Goal: Task Accomplishment & Management: Use online tool/utility

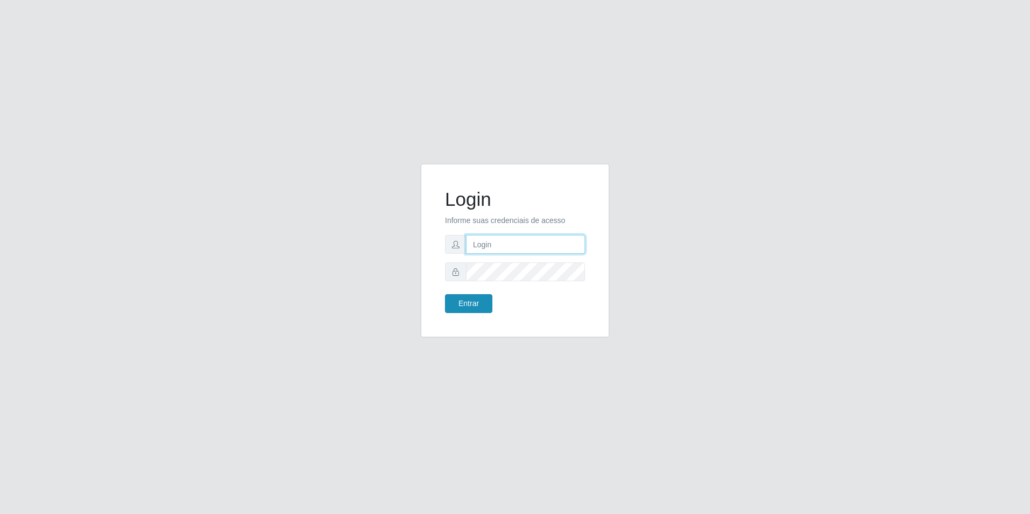
type input "[EMAIL_ADDRESS][DOMAIN_NAME]"
click at [469, 301] on button "Entrar" at bounding box center [468, 303] width 47 height 19
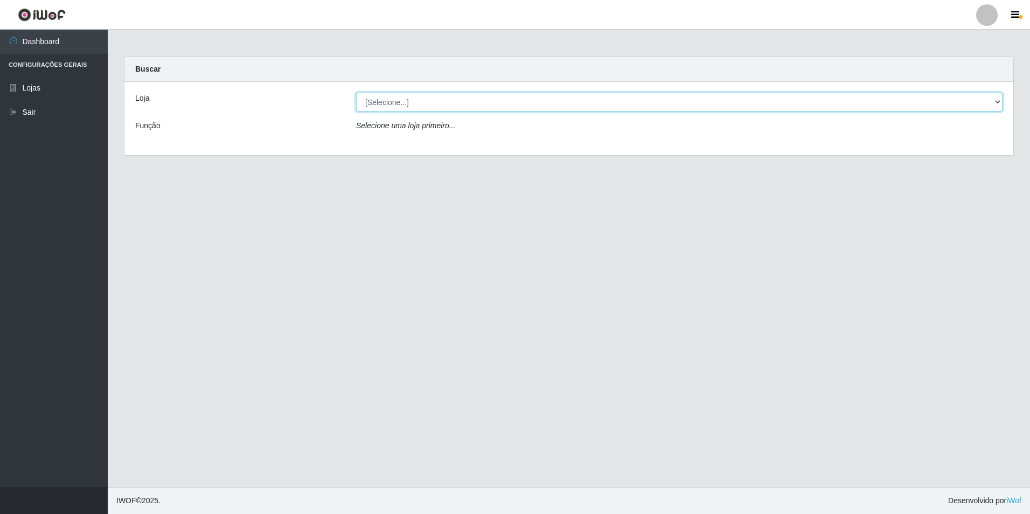
click at [999, 106] on select "[Selecione...] Extrabom - Loja 57 Anchieta" at bounding box center [679, 102] width 646 height 19
select select "470"
click at [356, 93] on select "[Selecione...] Extrabom - Loja 57 Anchieta" at bounding box center [679, 102] width 646 height 19
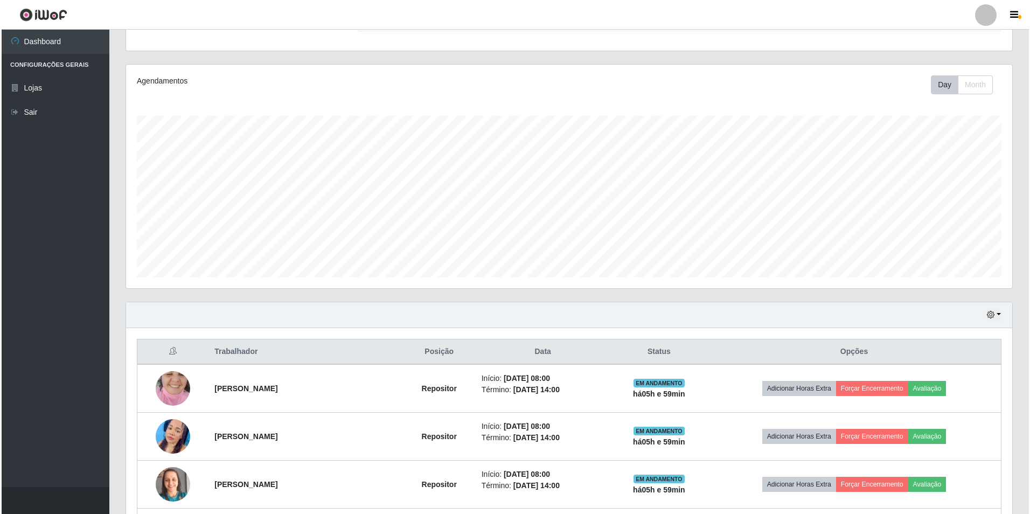
scroll to position [269, 0]
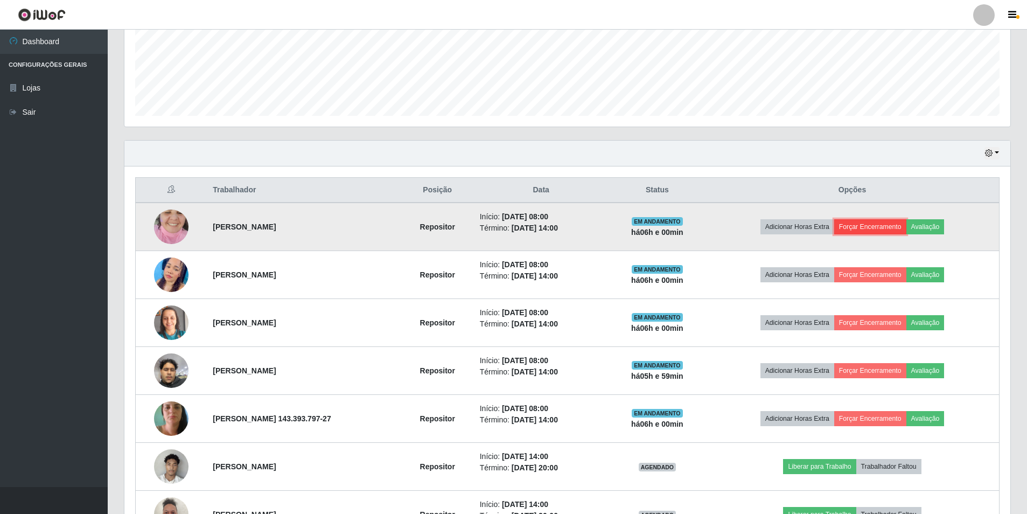
click at [884, 226] on button "Forçar Encerramento" at bounding box center [870, 226] width 72 height 15
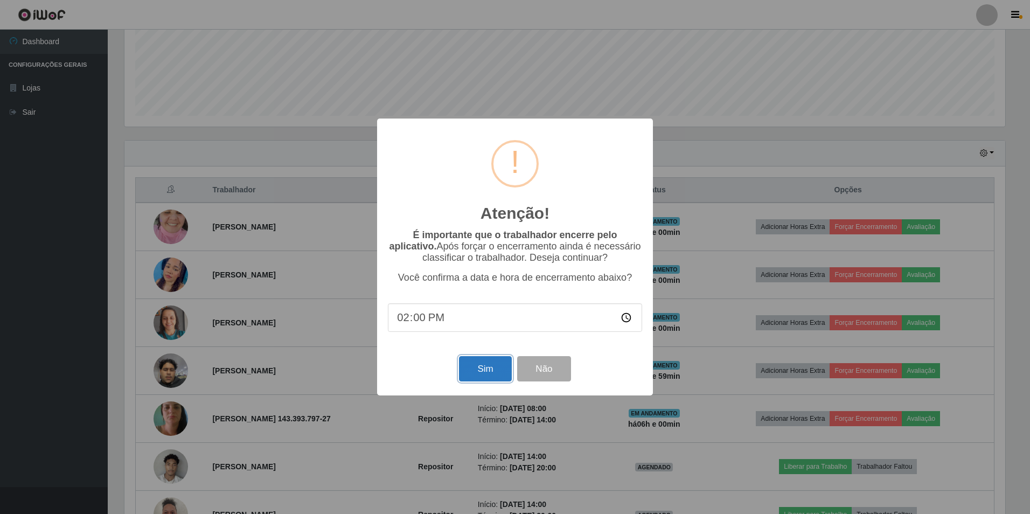
click at [476, 363] on button "Sim" at bounding box center [485, 368] width 52 height 25
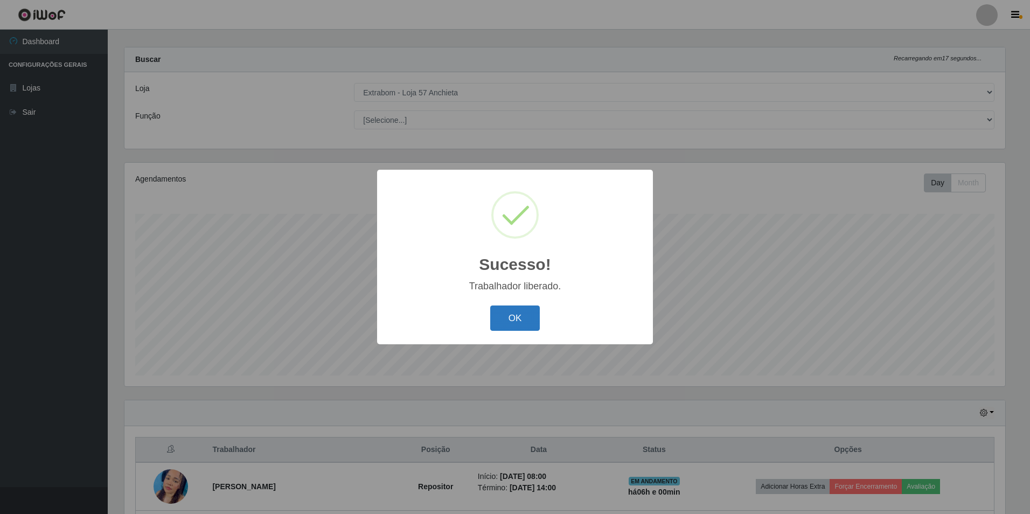
click at [528, 320] on button "OK" at bounding box center [515, 317] width 50 height 25
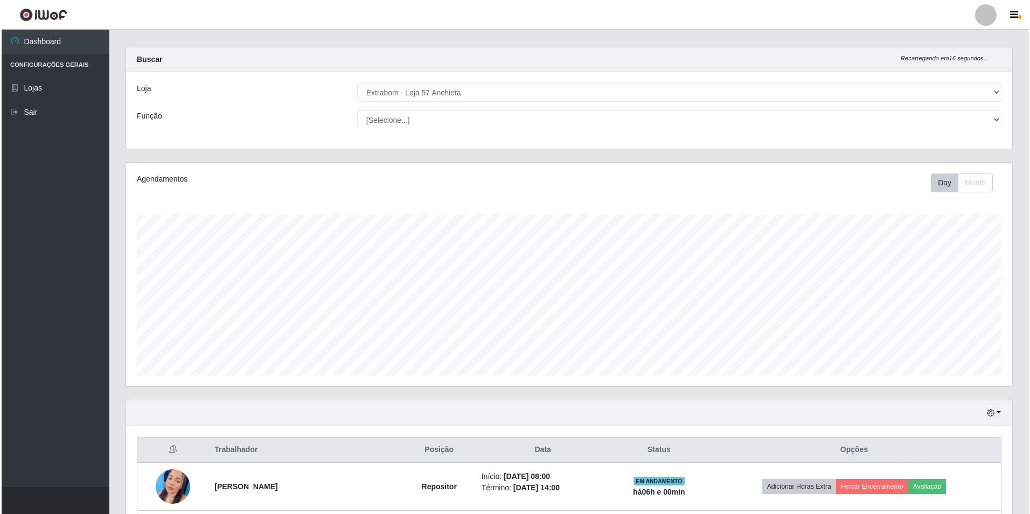
scroll to position [171, 0]
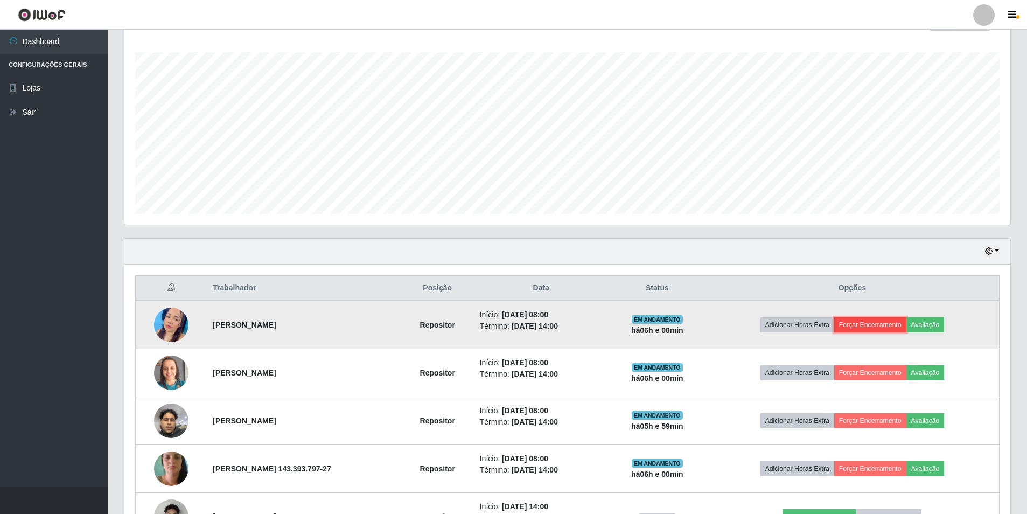
click at [889, 327] on button "Forçar Encerramento" at bounding box center [870, 324] width 72 height 15
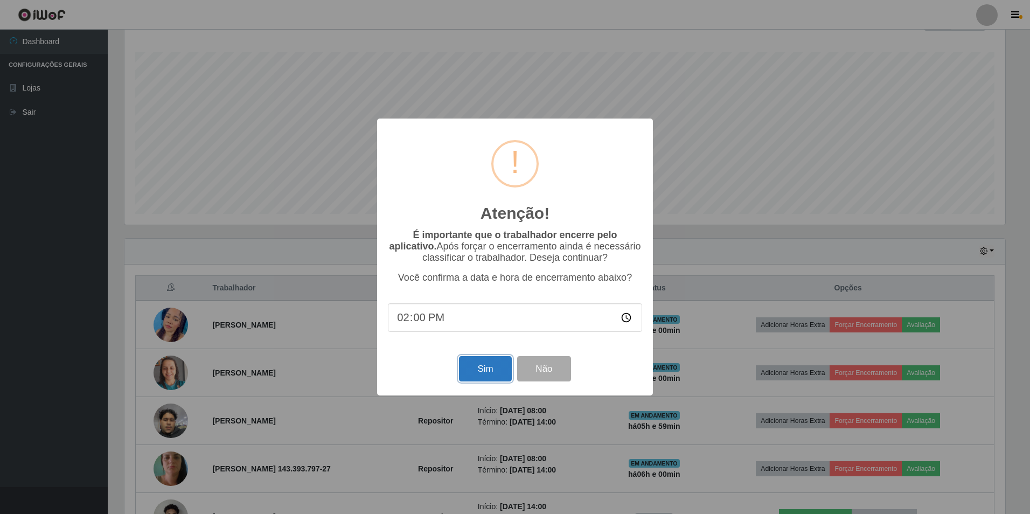
click at [496, 369] on button "Sim" at bounding box center [485, 368] width 52 height 25
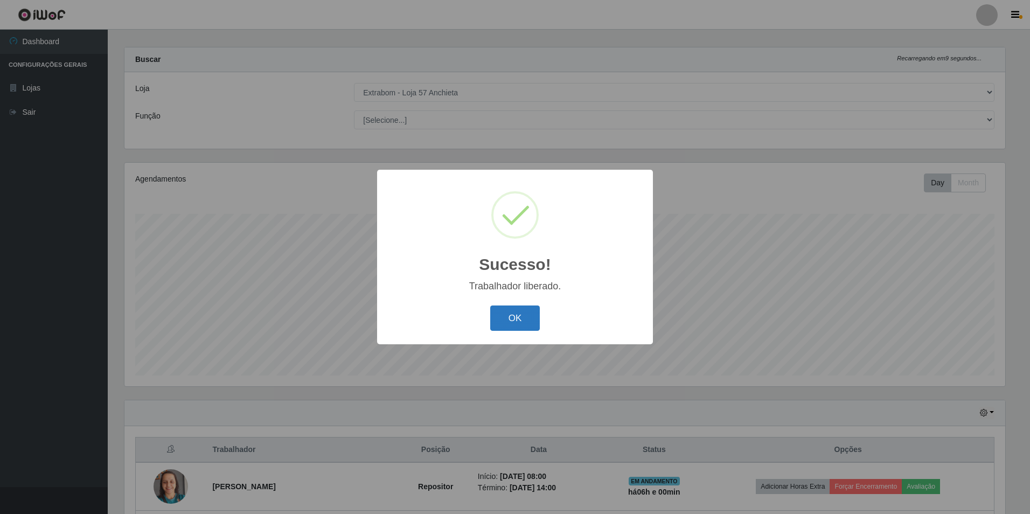
click at [528, 326] on button "OK" at bounding box center [515, 317] width 50 height 25
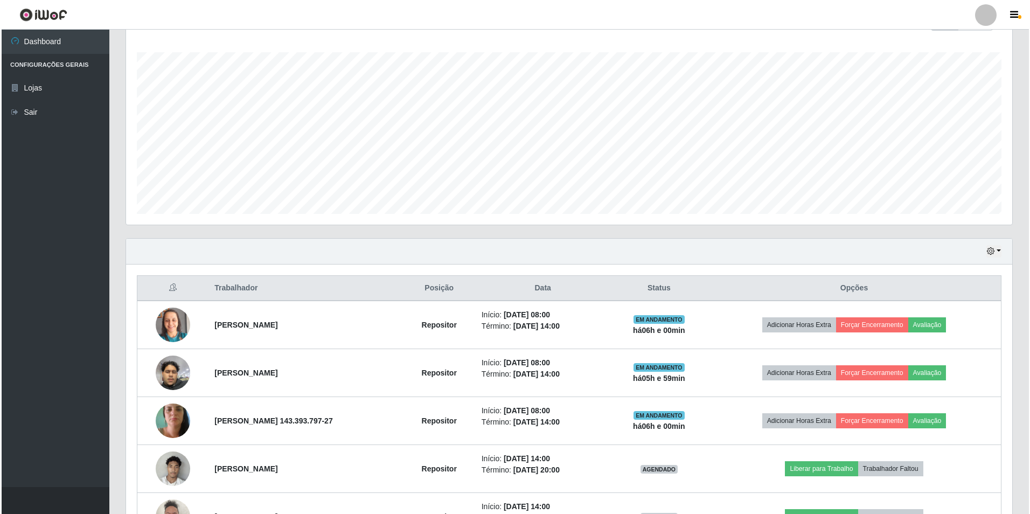
scroll to position [225, 0]
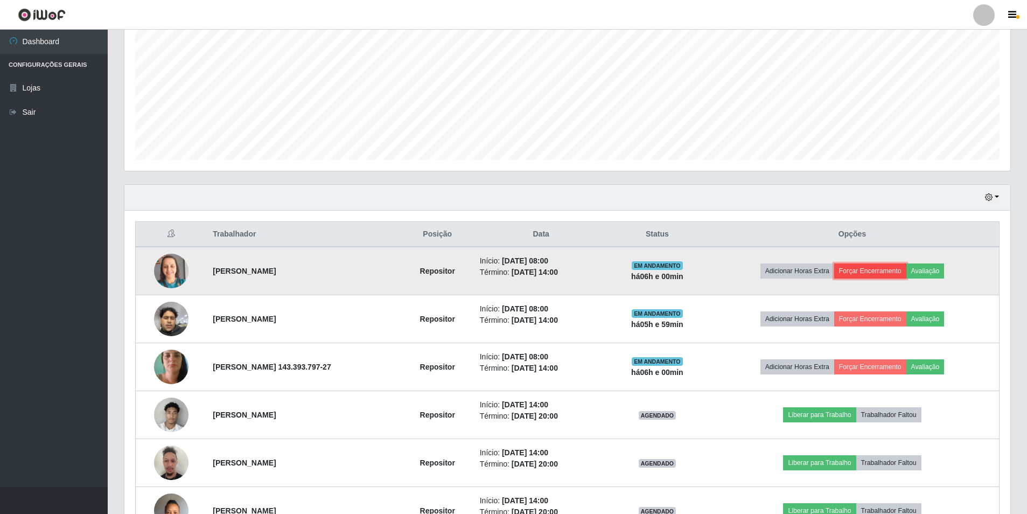
click at [885, 273] on button "Forçar Encerramento" at bounding box center [870, 270] width 72 height 15
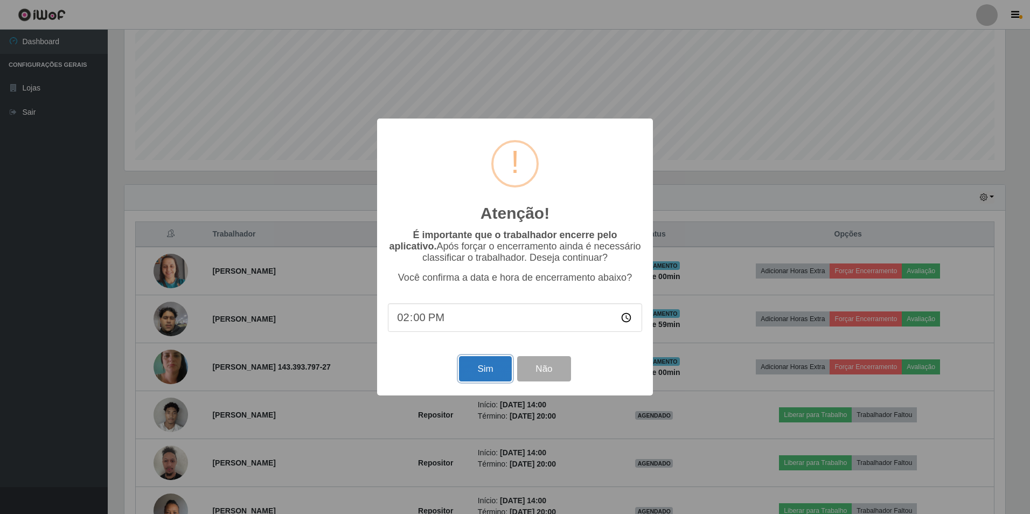
click at [492, 366] on button "Sim" at bounding box center [485, 368] width 52 height 25
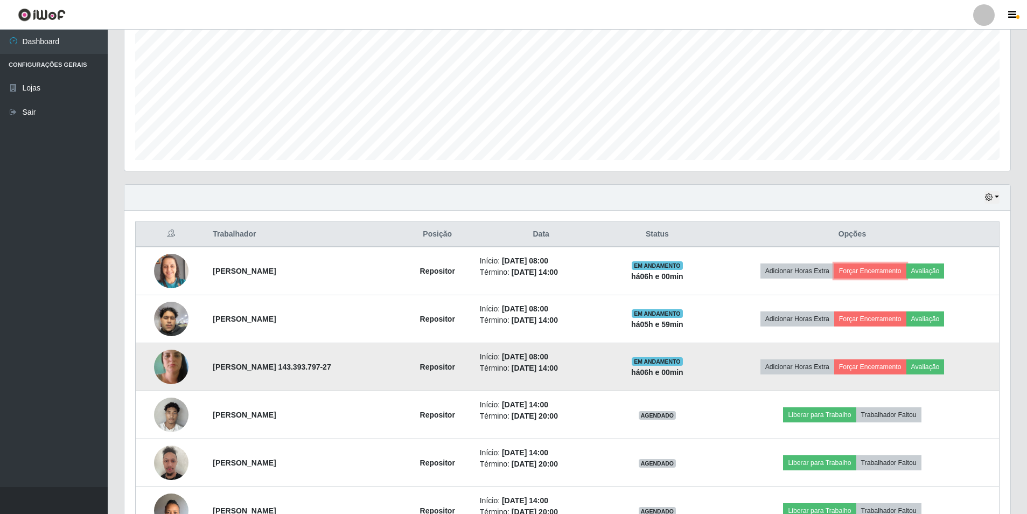
scroll to position [0, 0]
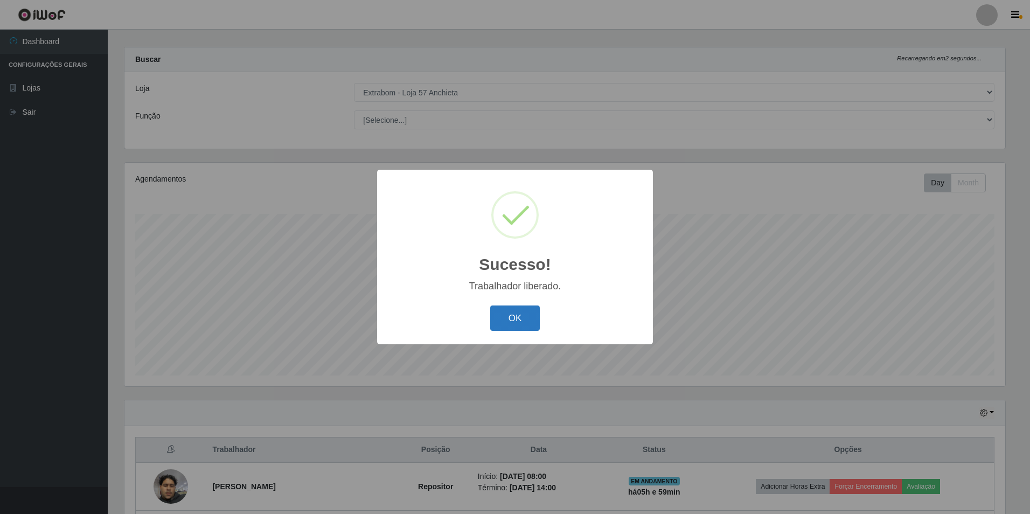
click at [536, 315] on button "OK" at bounding box center [515, 317] width 50 height 25
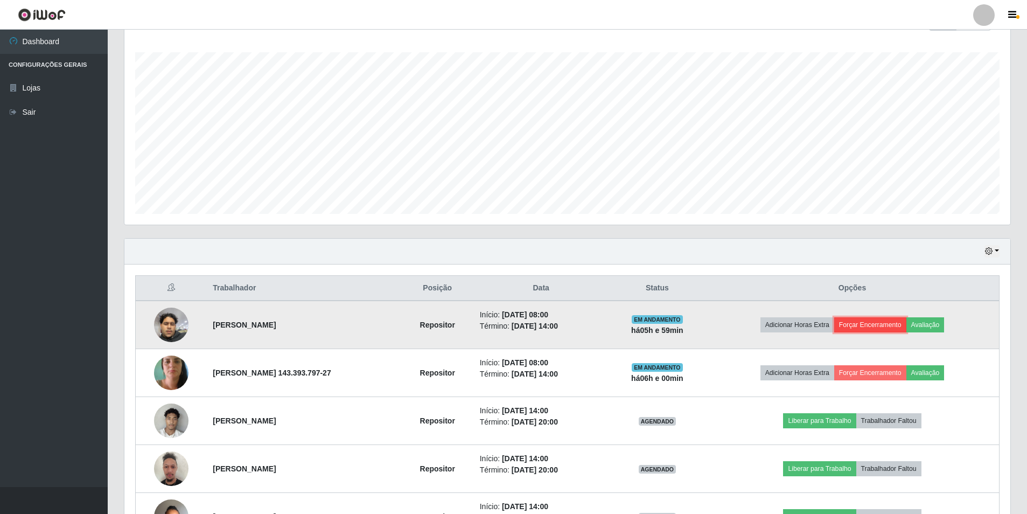
click at [885, 320] on button "Forçar Encerramento" at bounding box center [870, 324] width 72 height 15
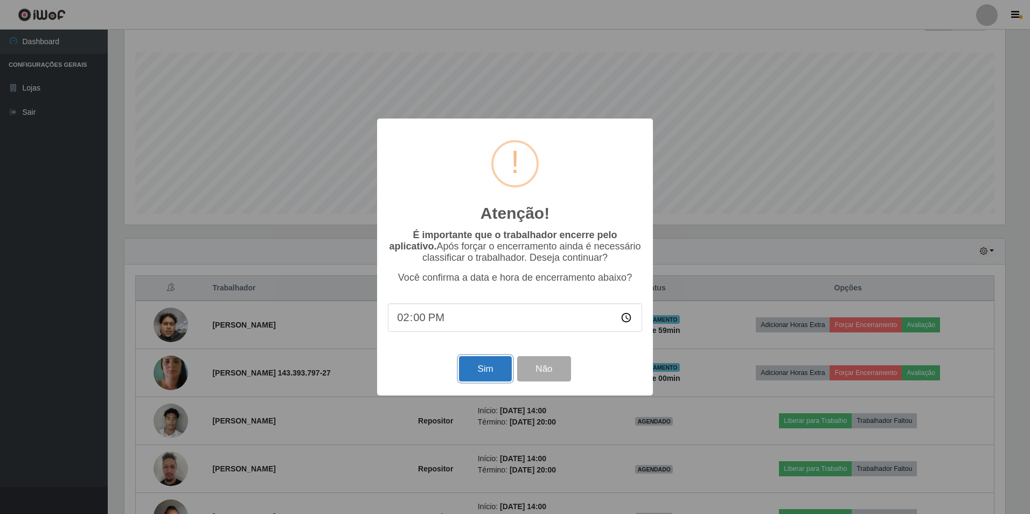
click at [496, 369] on button "Sim" at bounding box center [485, 368] width 52 height 25
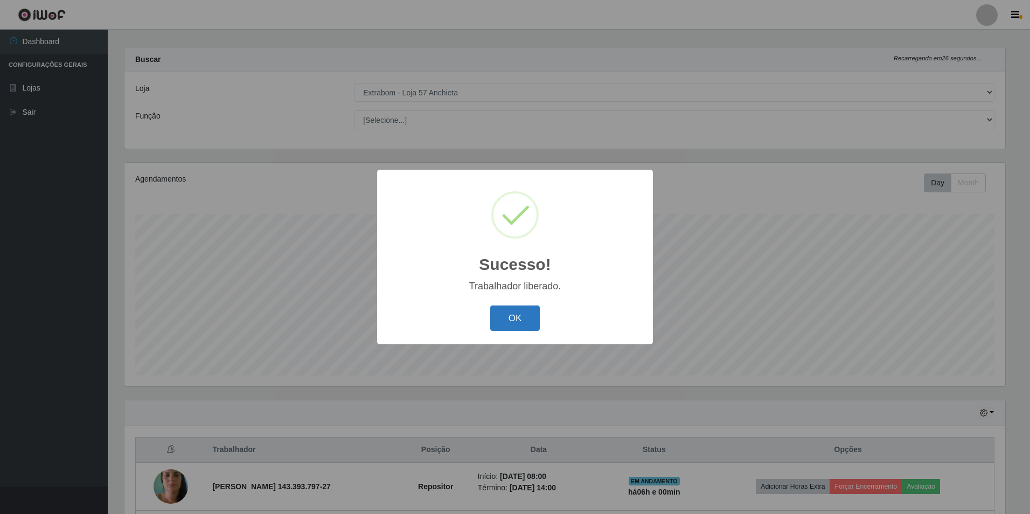
click at [520, 319] on button "OK" at bounding box center [515, 317] width 50 height 25
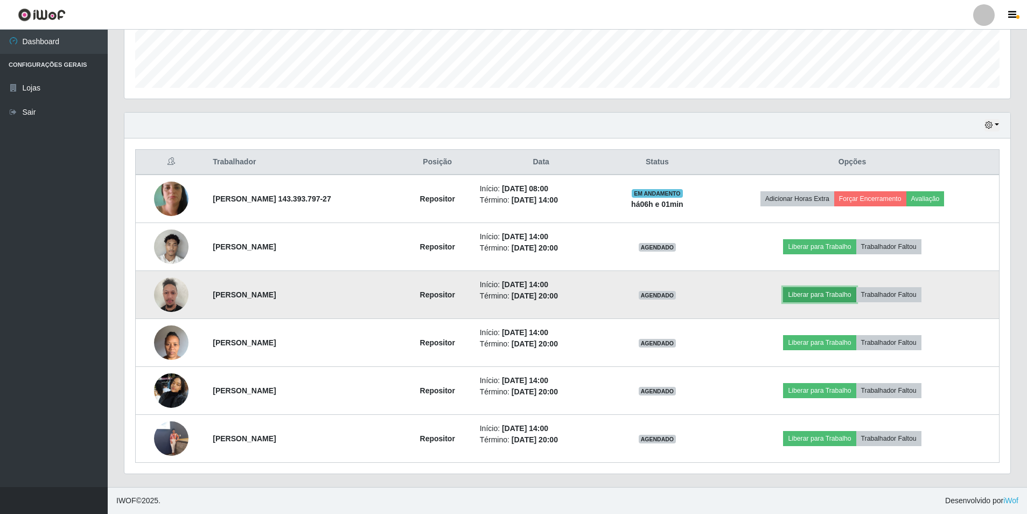
click at [821, 291] on button "Liberar para Trabalho" at bounding box center [819, 294] width 73 height 15
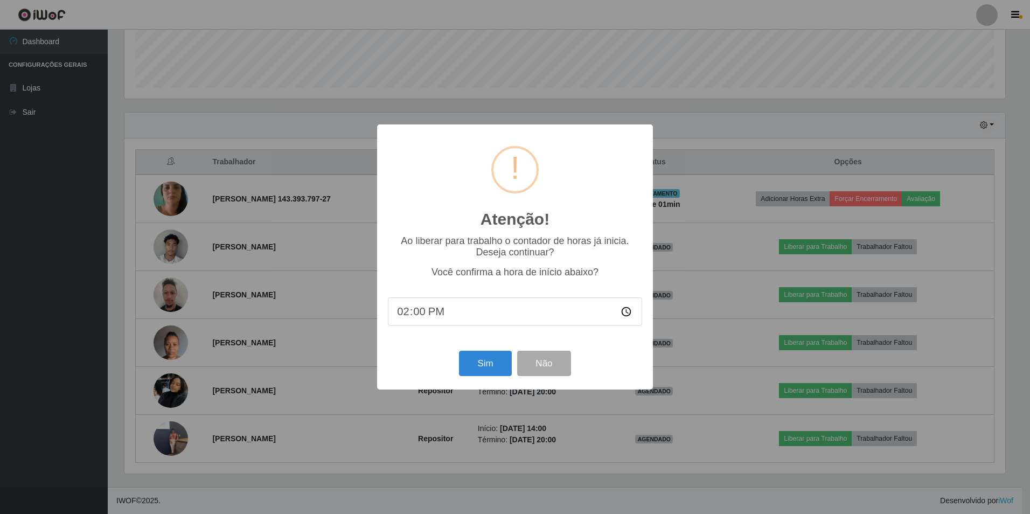
click at [516, 355] on div "Sim Não" at bounding box center [515, 363] width 254 height 31
click at [500, 364] on button "Sim" at bounding box center [485, 363] width 52 height 25
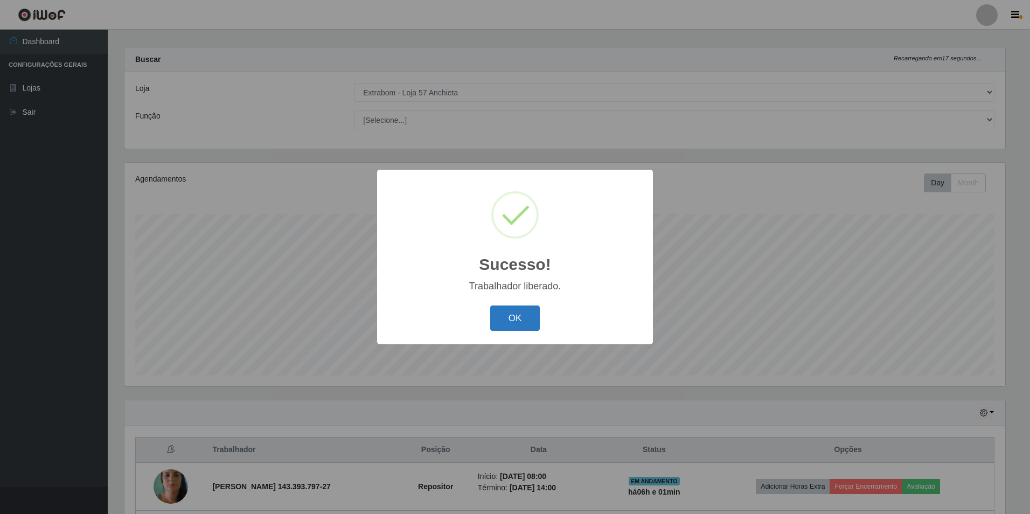
click at [513, 318] on button "OK" at bounding box center [515, 317] width 50 height 25
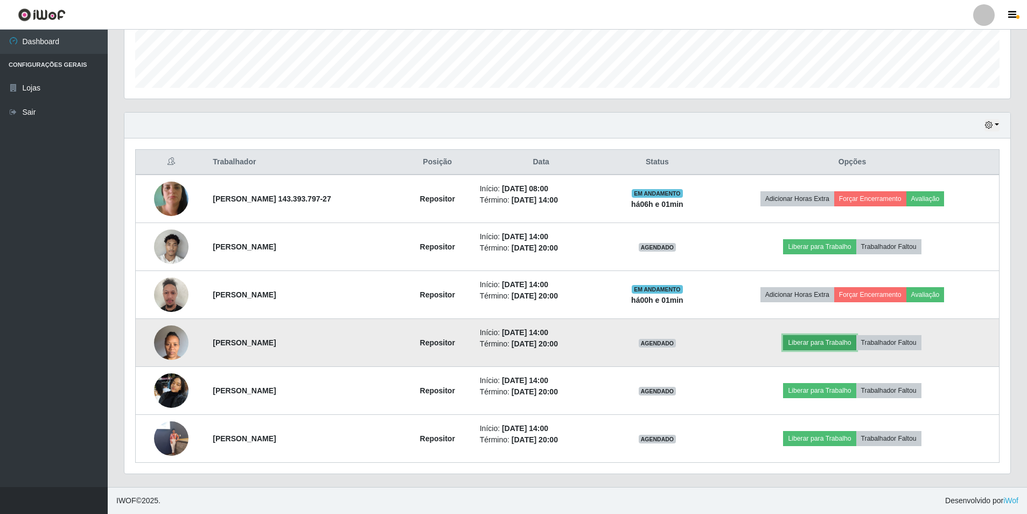
click at [817, 338] on button "Liberar para Trabalho" at bounding box center [819, 342] width 73 height 15
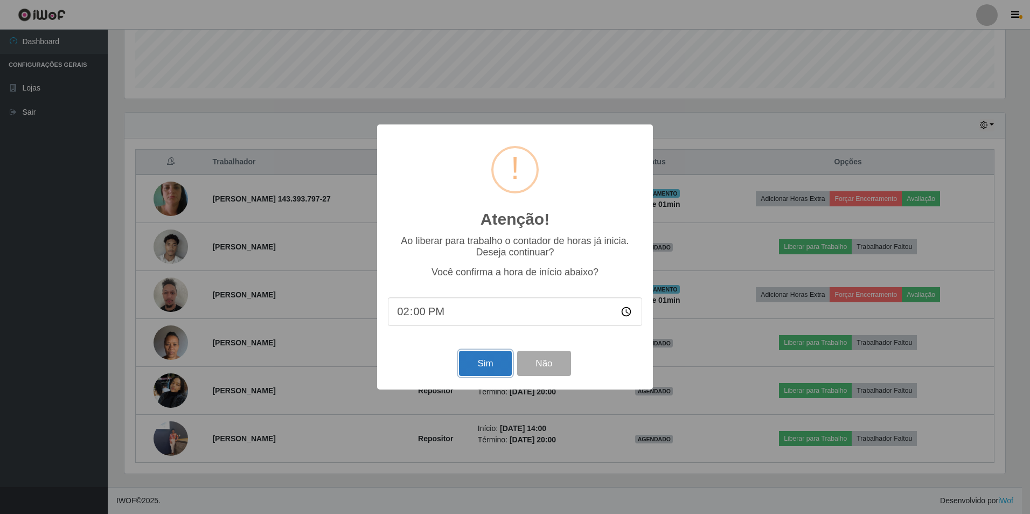
click at [494, 361] on button "Sim" at bounding box center [485, 363] width 52 height 25
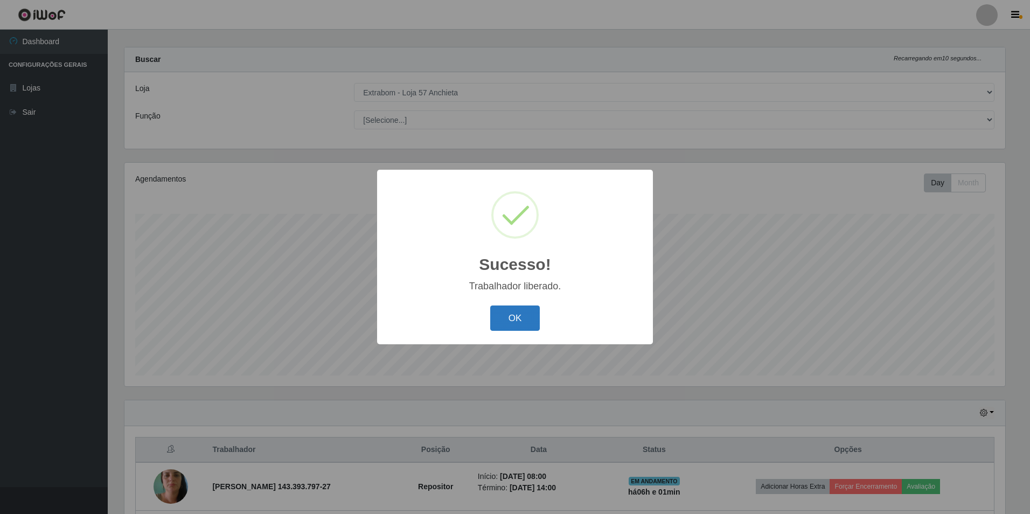
click at [515, 320] on button "OK" at bounding box center [515, 317] width 50 height 25
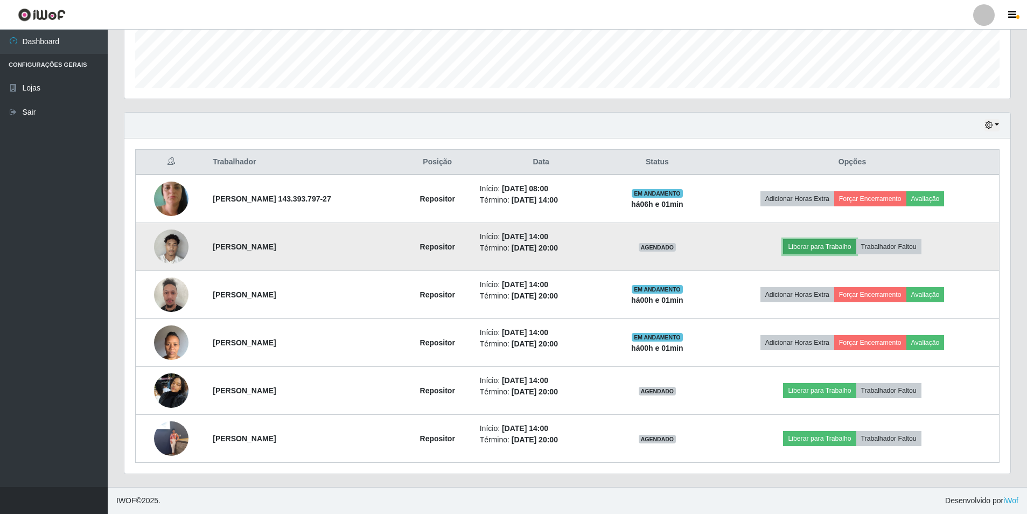
click at [839, 242] on button "Liberar para Trabalho" at bounding box center [819, 246] width 73 height 15
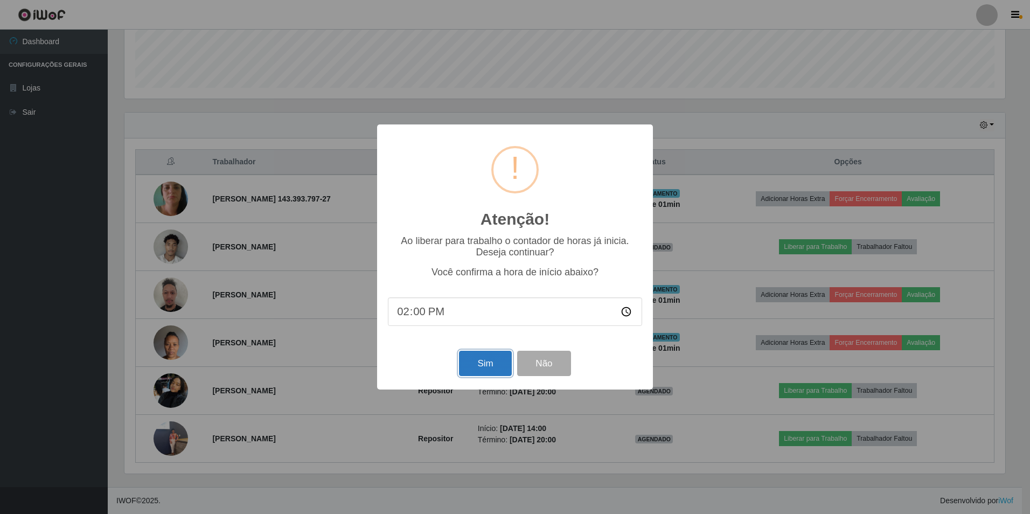
click at [495, 357] on button "Sim" at bounding box center [485, 363] width 52 height 25
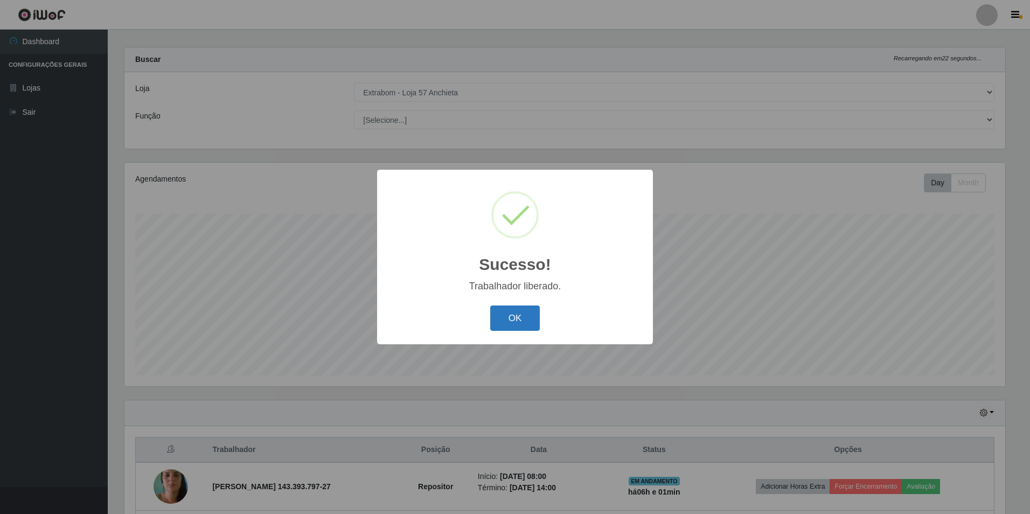
click at [522, 324] on button "OK" at bounding box center [515, 317] width 50 height 25
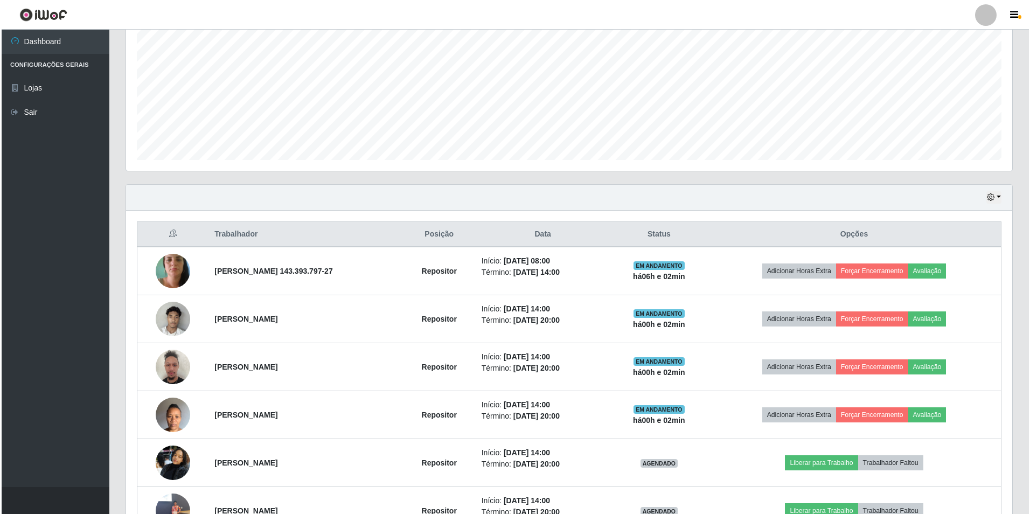
scroll to position [297, 0]
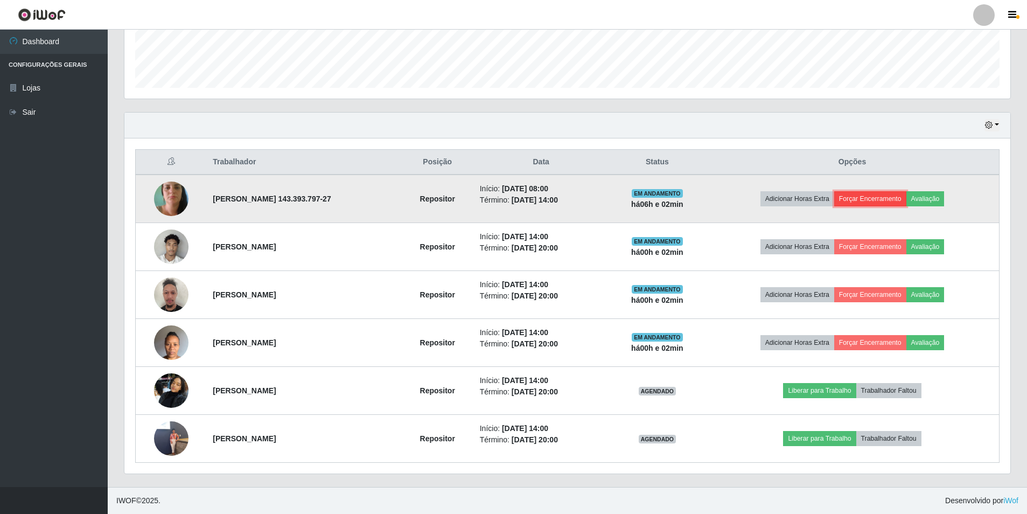
click at [870, 194] on button "Forçar Encerramento" at bounding box center [870, 198] width 72 height 15
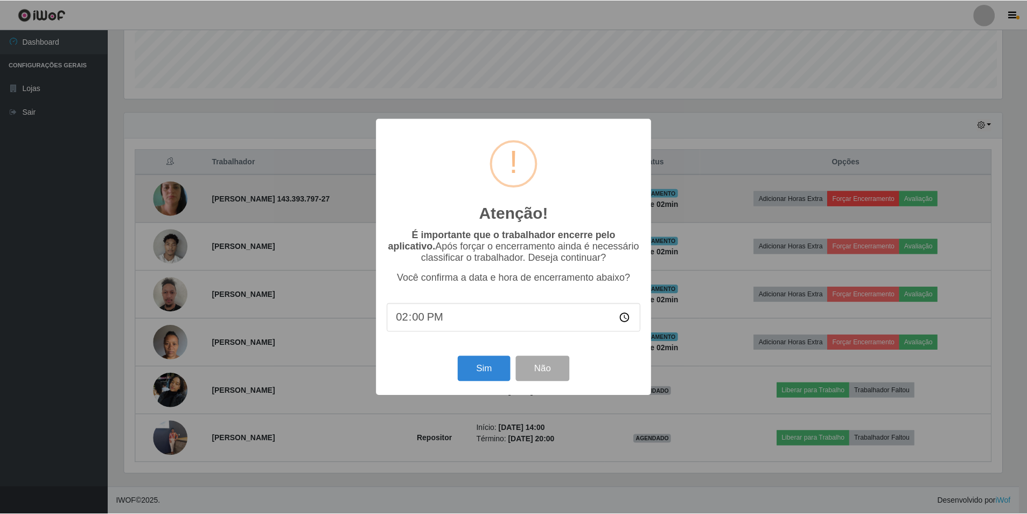
scroll to position [224, 881]
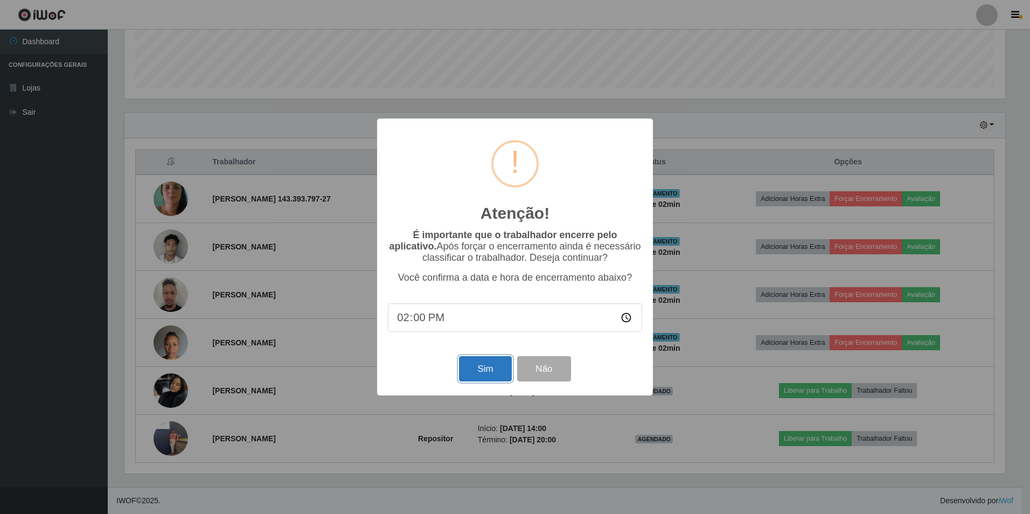
click at [498, 377] on button "Sim" at bounding box center [485, 368] width 52 height 25
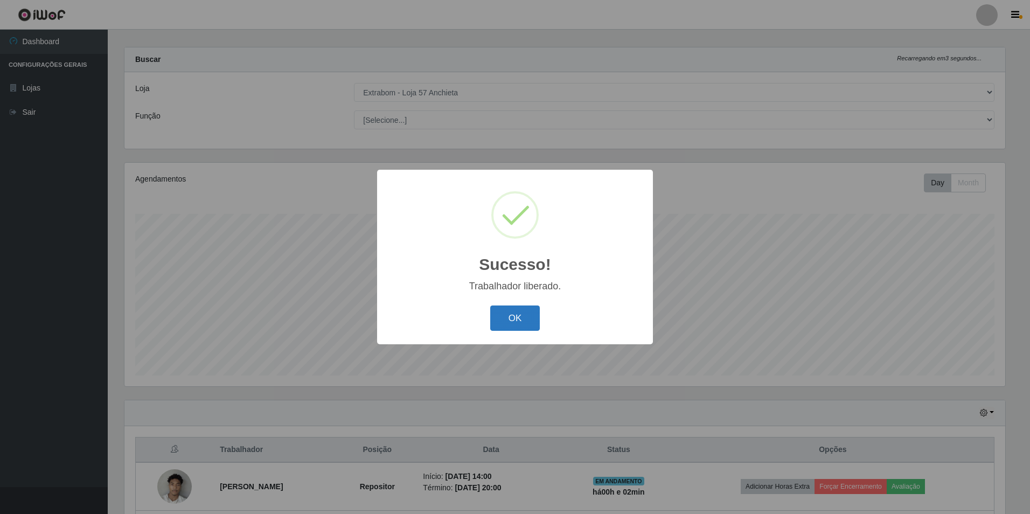
click at [522, 315] on button "OK" at bounding box center [515, 317] width 50 height 25
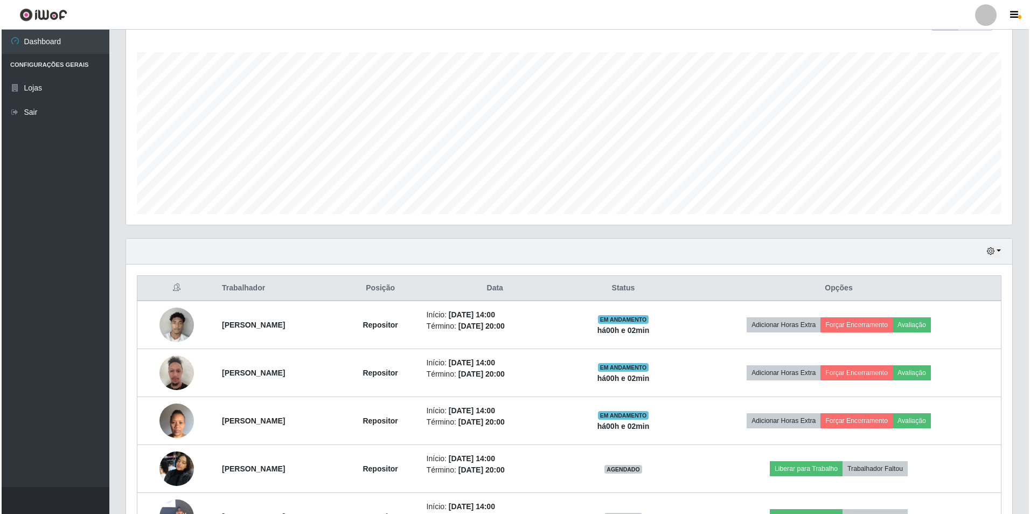
scroll to position [225, 0]
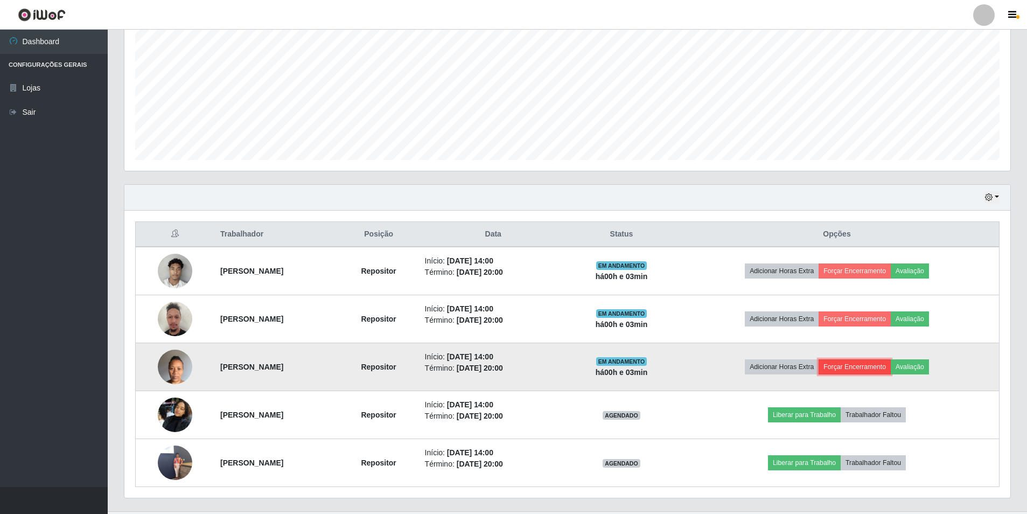
click at [872, 364] on button "Forçar Encerramento" at bounding box center [855, 366] width 72 height 15
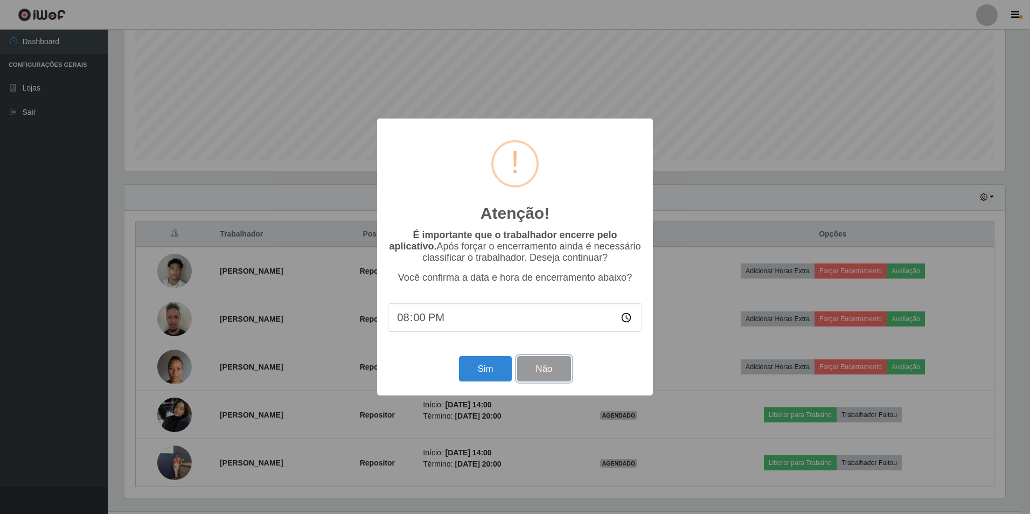
click at [550, 373] on button "Não" at bounding box center [543, 368] width 53 height 25
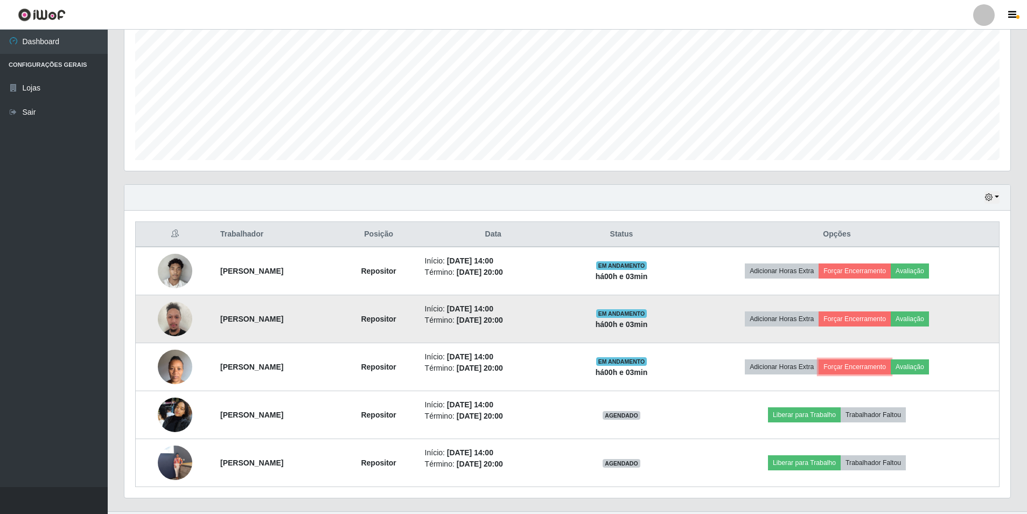
scroll to position [249, 0]
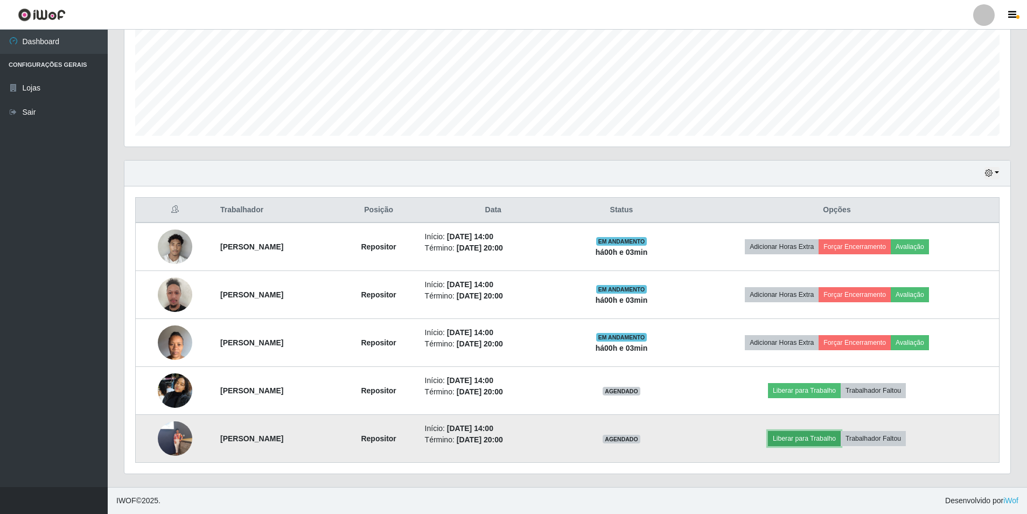
click at [808, 441] on button "Liberar para Trabalho" at bounding box center [804, 438] width 73 height 15
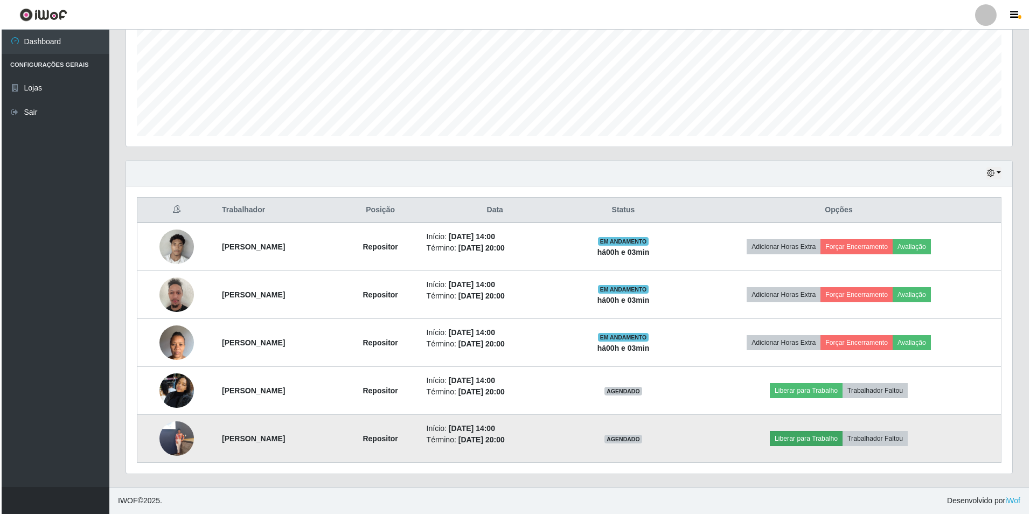
scroll to position [224, 881]
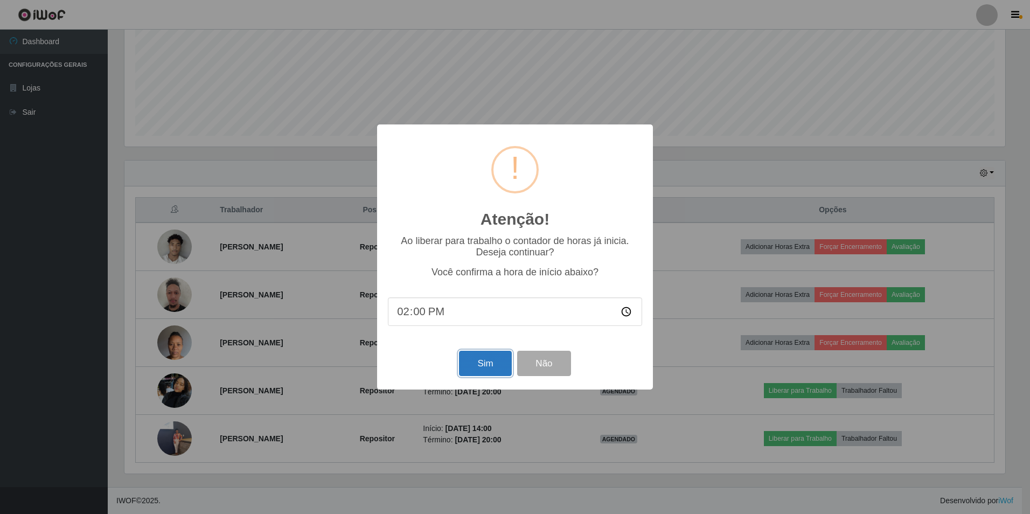
click at [473, 365] on button "Sim" at bounding box center [485, 363] width 52 height 25
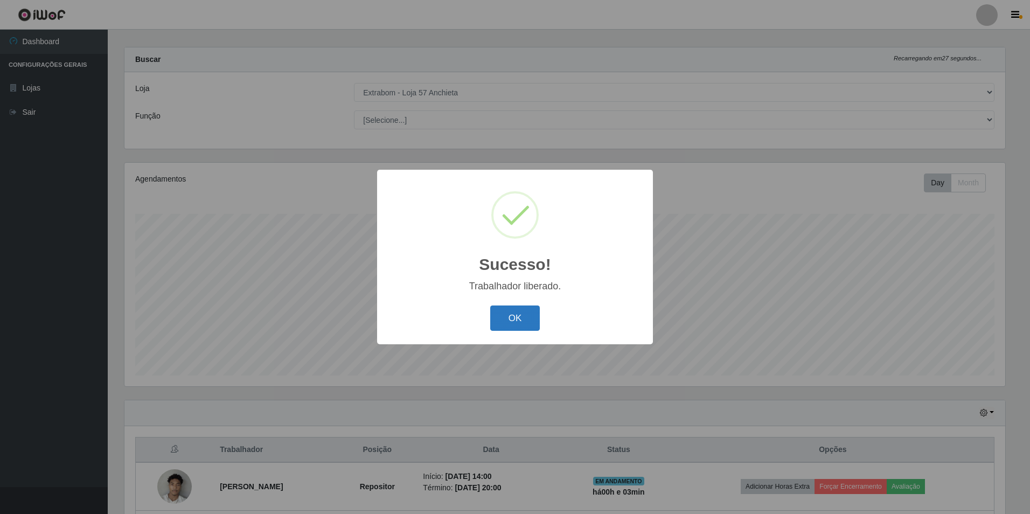
click at [512, 317] on button "OK" at bounding box center [515, 317] width 50 height 25
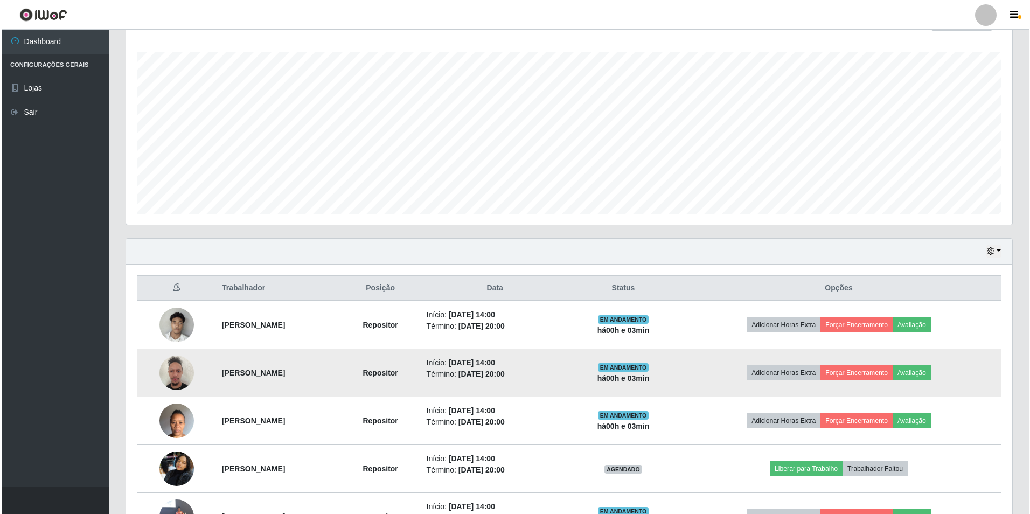
scroll to position [249, 0]
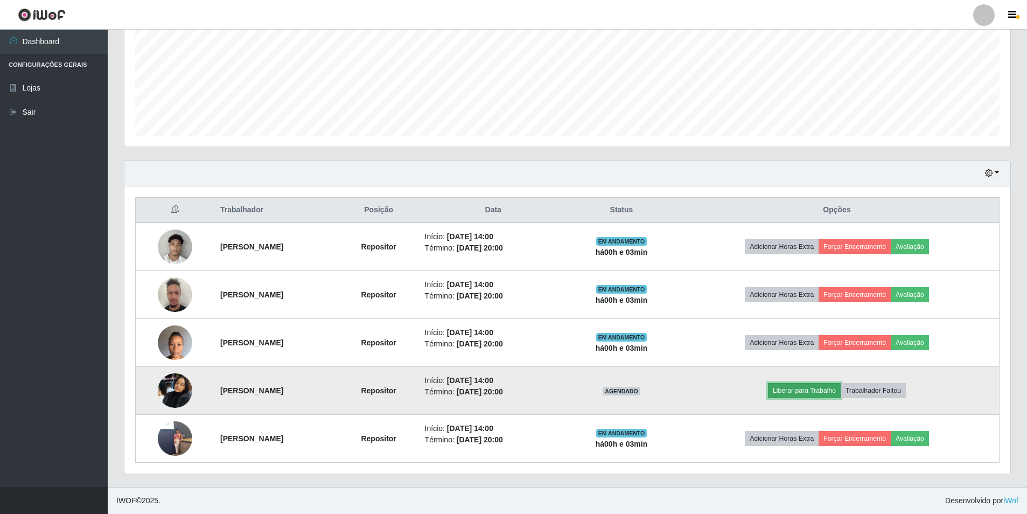
click at [811, 394] on button "Liberar para Trabalho" at bounding box center [804, 390] width 73 height 15
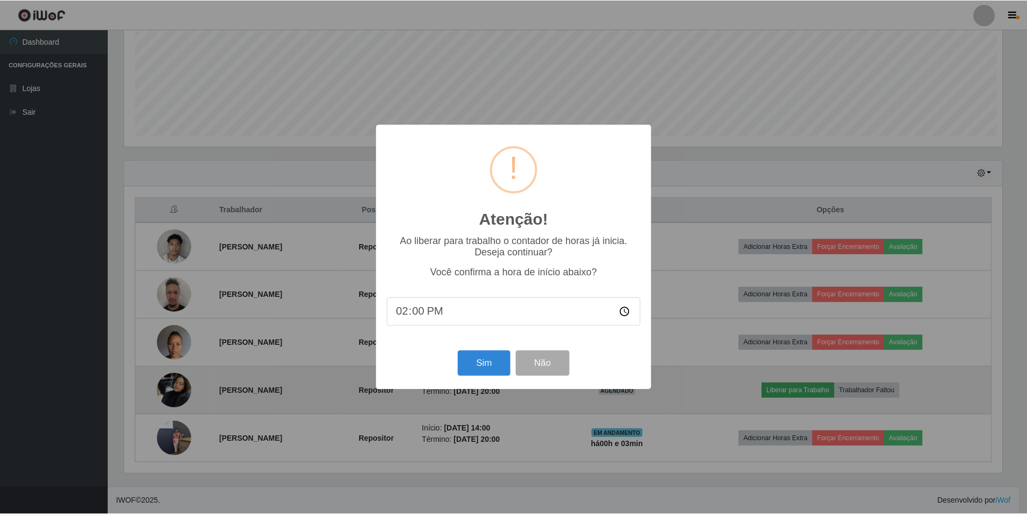
scroll to position [224, 881]
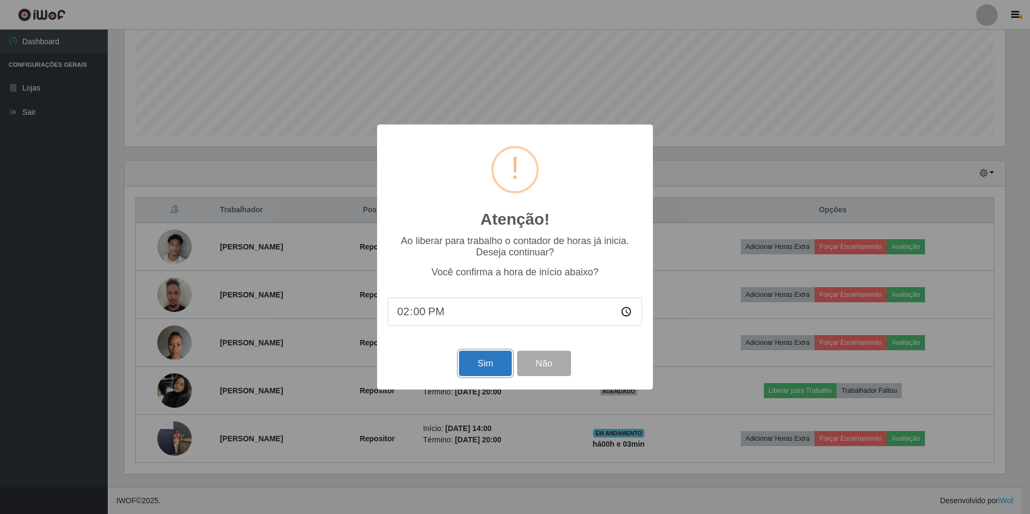
click at [496, 369] on button "Sim" at bounding box center [485, 363] width 52 height 25
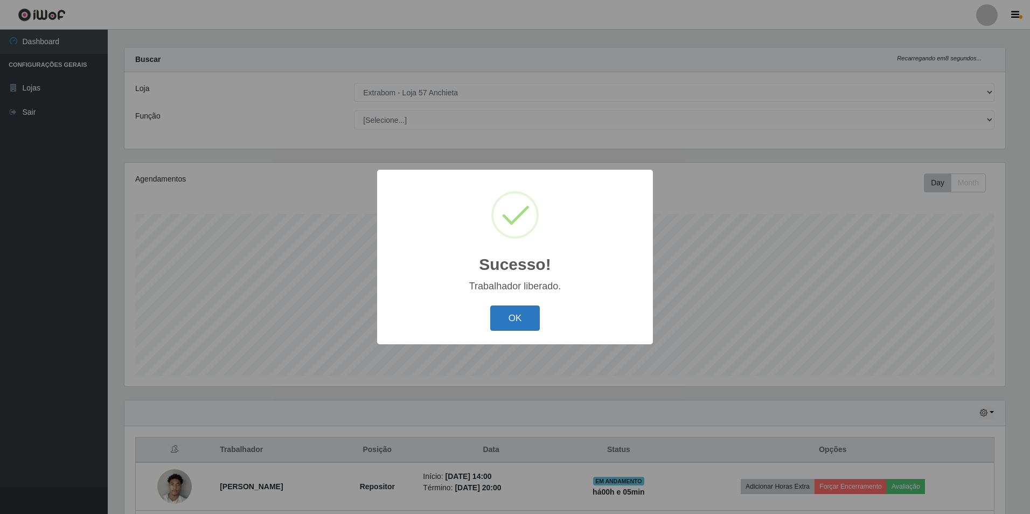
click at [507, 315] on button "OK" at bounding box center [515, 317] width 50 height 25
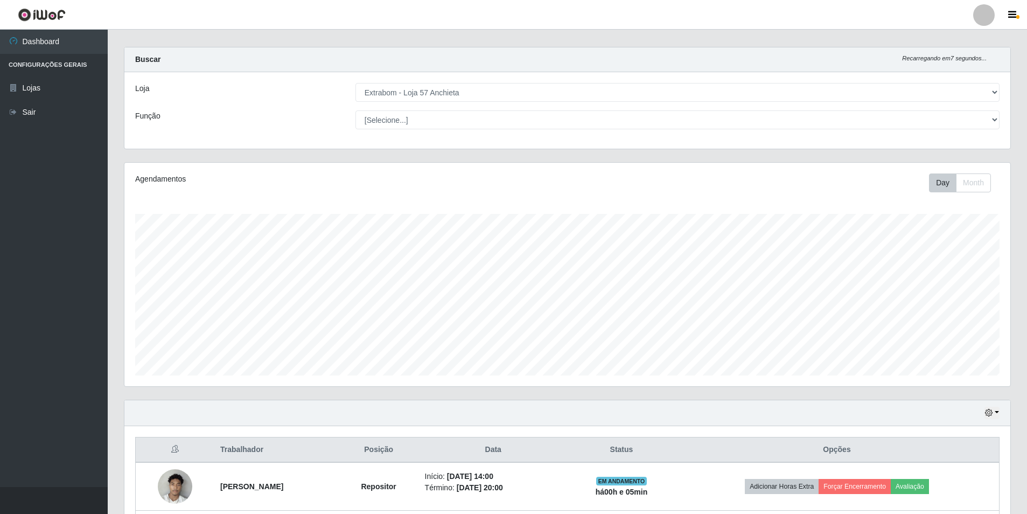
scroll to position [249, 0]
